Goal: Task Accomplishment & Management: Manage account settings

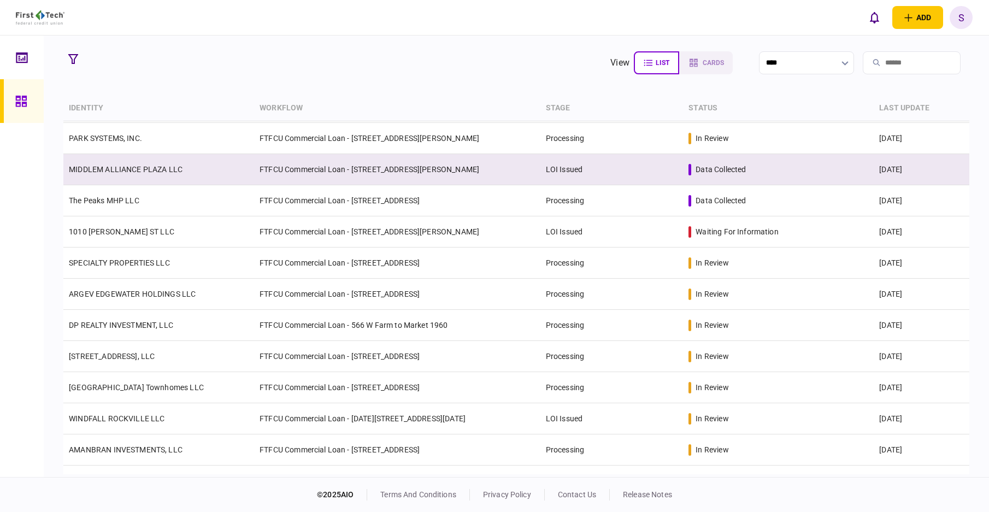
scroll to position [55, 0]
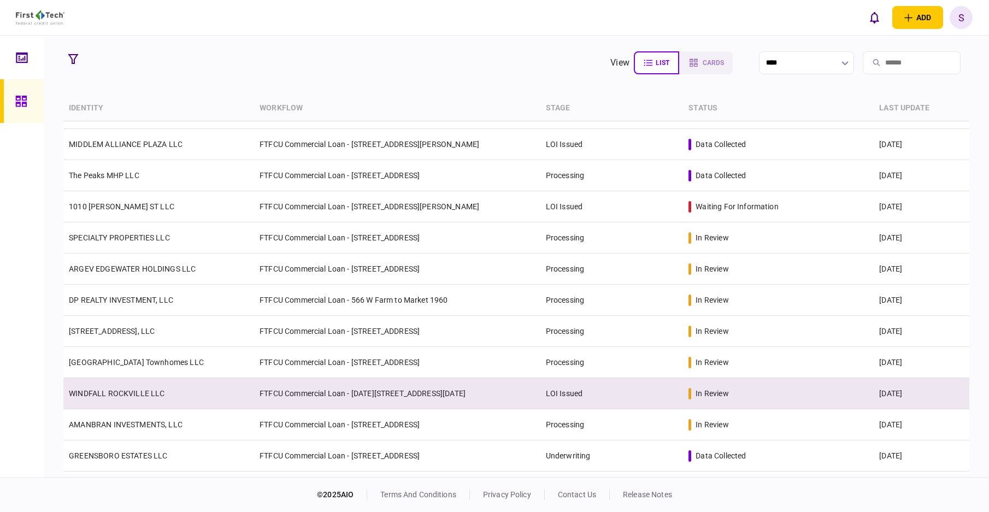
click at [170, 399] on td "WINDFALL ROCKVILLE LLC" at bounding box center [158, 393] width 191 height 31
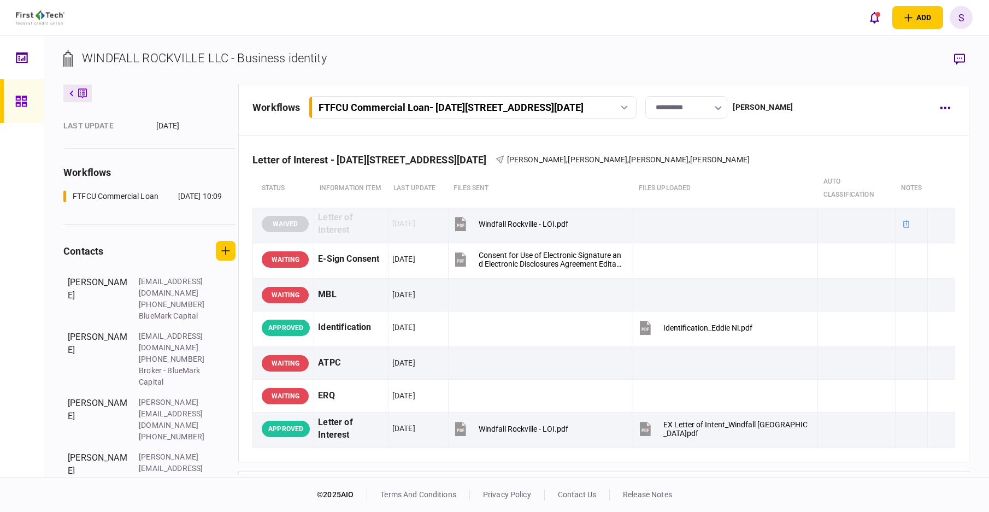
scroll to position [173, 0]
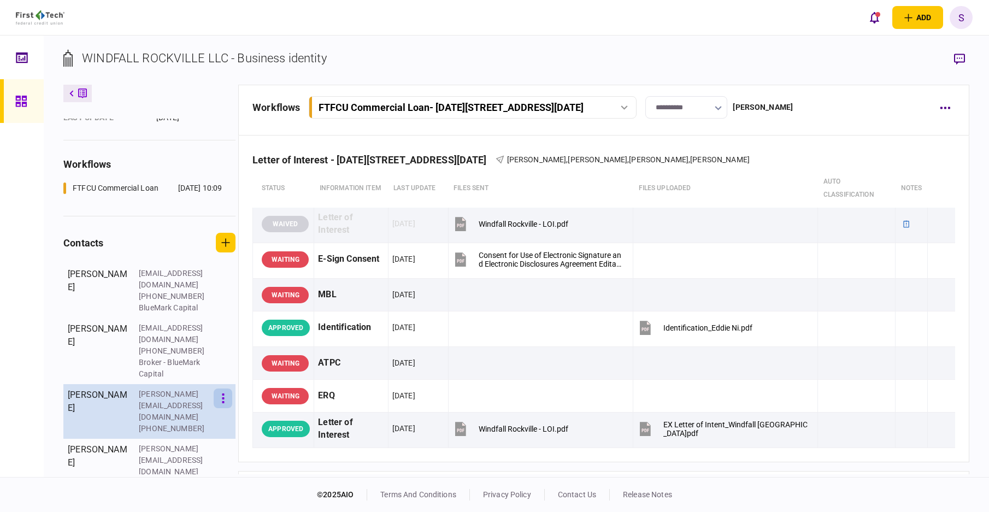
click at [223, 404] on icon "button" at bounding box center [223, 398] width 3 height 10
click at [223, 412] on icon "button" at bounding box center [226, 410] width 8 height 8
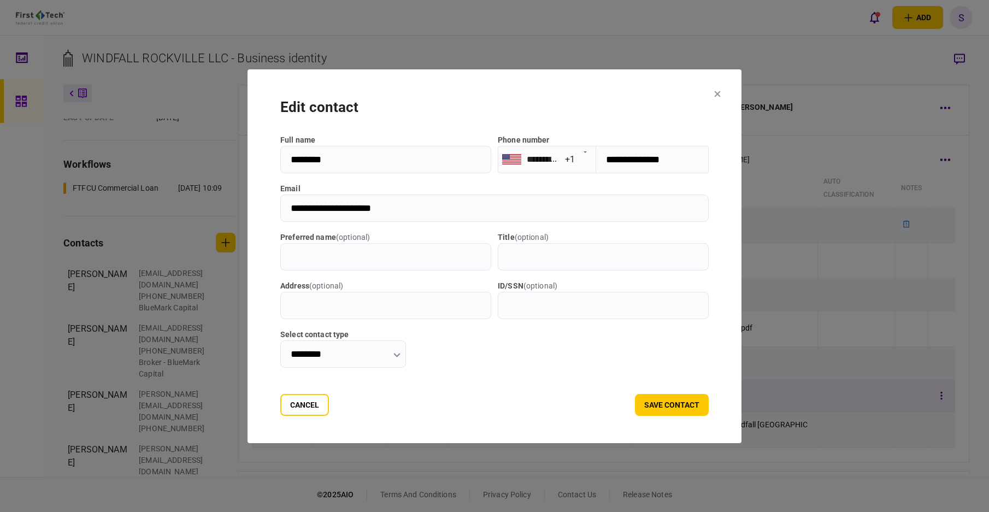
click at [318, 399] on button "Cancel" at bounding box center [304, 405] width 49 height 22
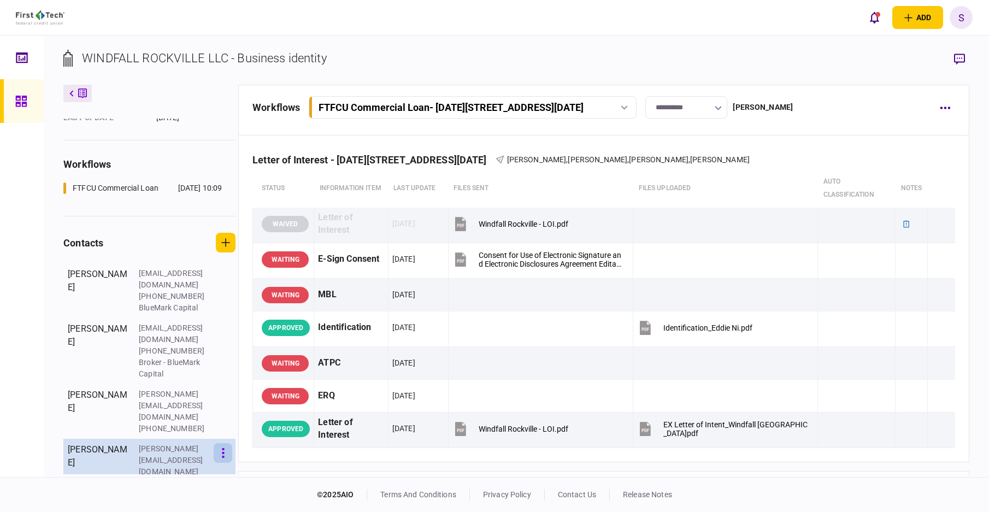
click at [222, 448] on icon "button" at bounding box center [223, 453] width 2 height 10
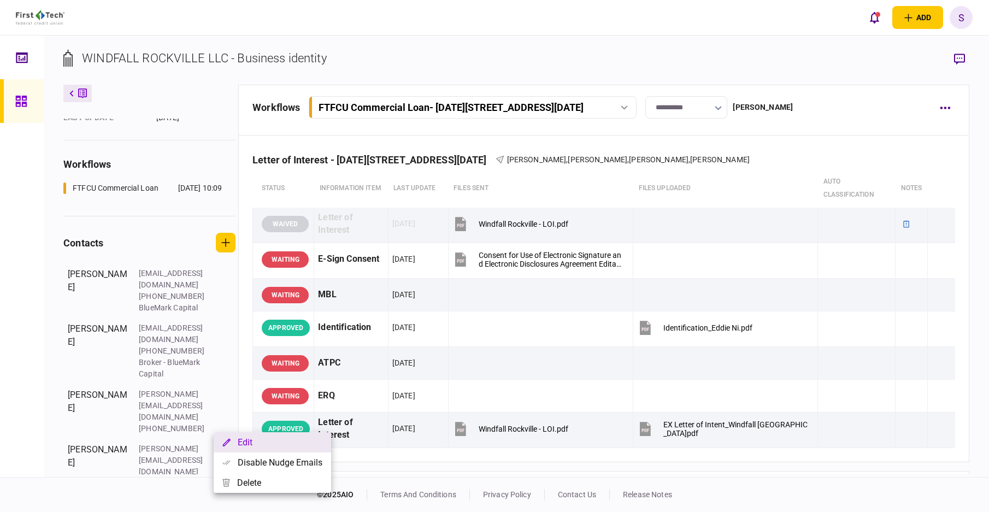
click at [235, 440] on button "Edit" at bounding box center [272, 442] width 117 height 20
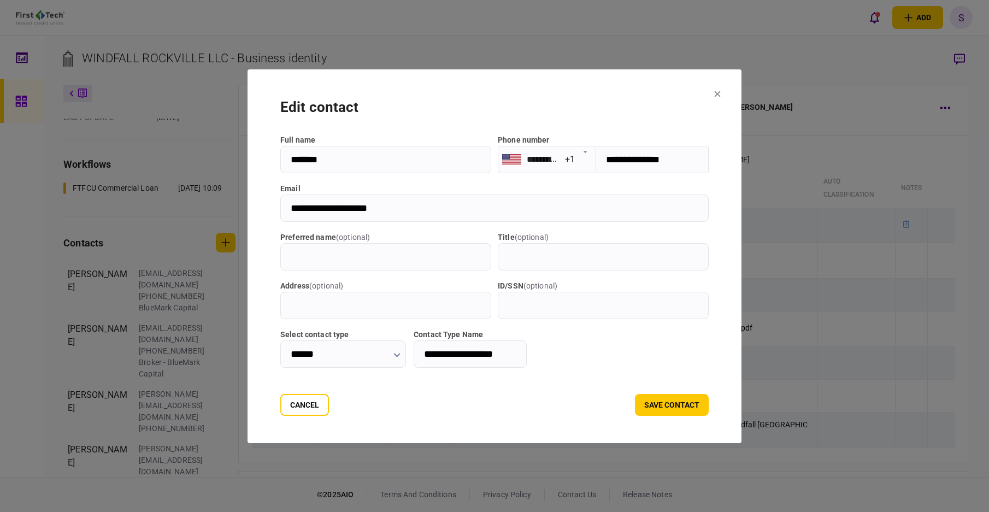
drag, startPoint x: 717, startPoint y: 92, endPoint x: 723, endPoint y: 86, distance: 8.1
click at [717, 91] on icon at bounding box center [717, 94] width 7 height 7
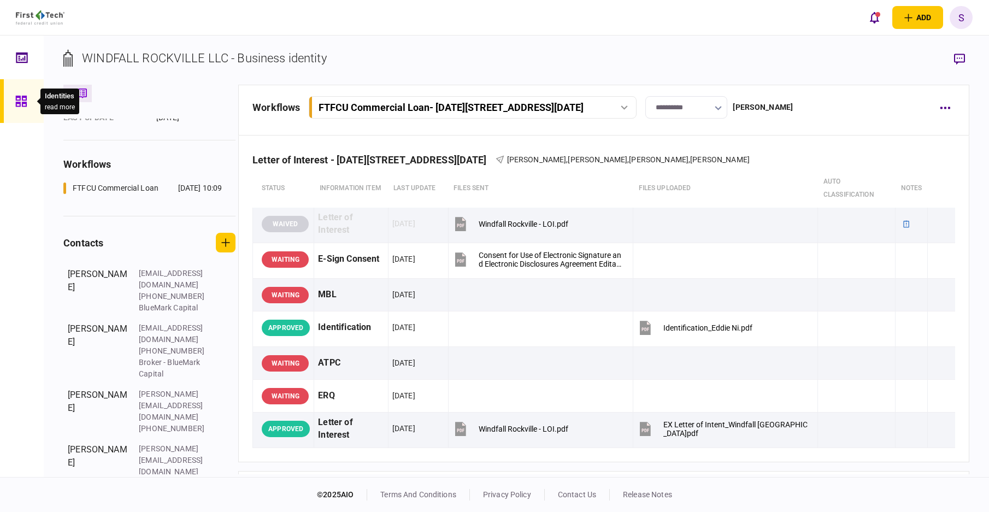
click at [25, 99] on icon at bounding box center [21, 101] width 12 height 13
